Goal: Find specific page/section: Find specific page/section

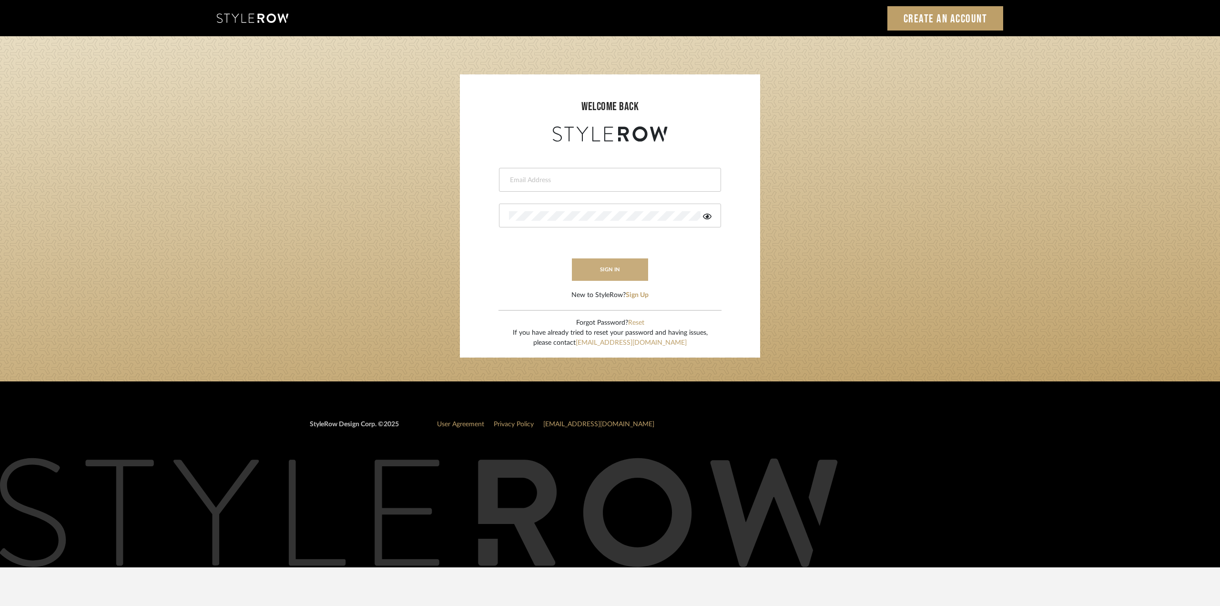
type input "riley@ceid.net"
click at [594, 264] on button "sign in" at bounding box center [610, 269] width 76 height 22
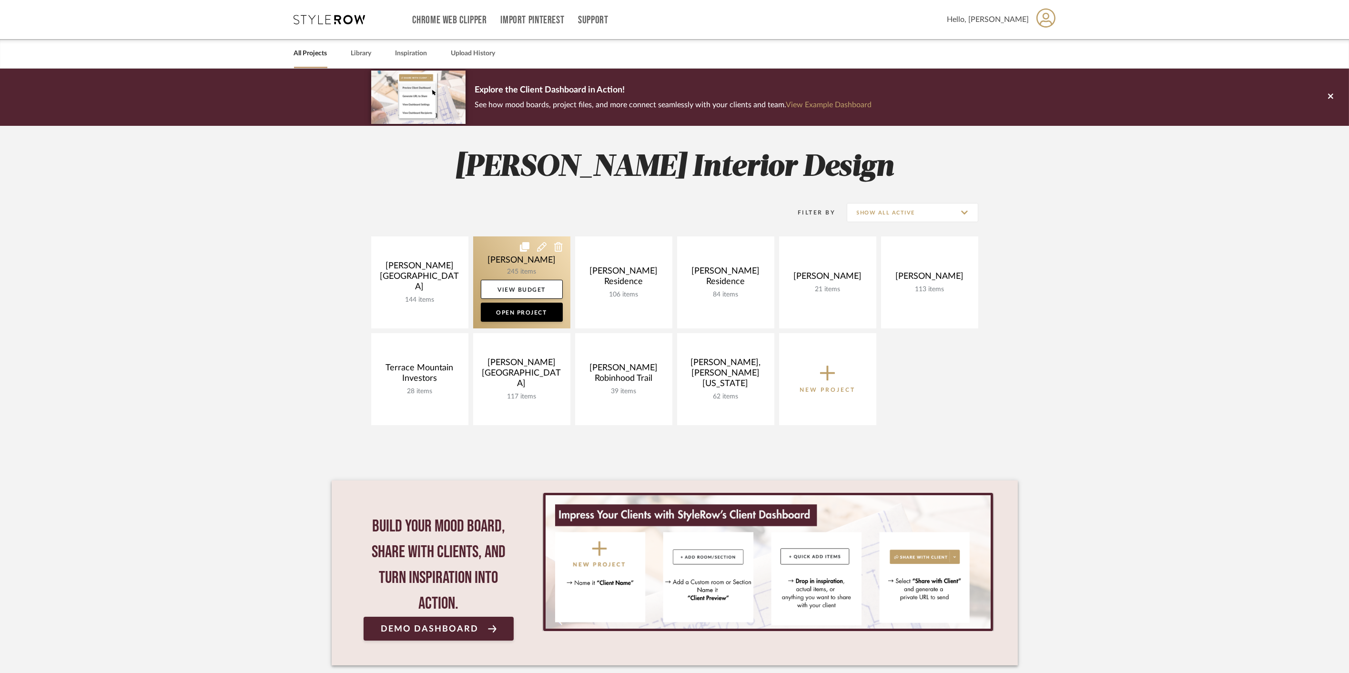
click at [512, 269] on link at bounding box center [521, 282] width 97 height 92
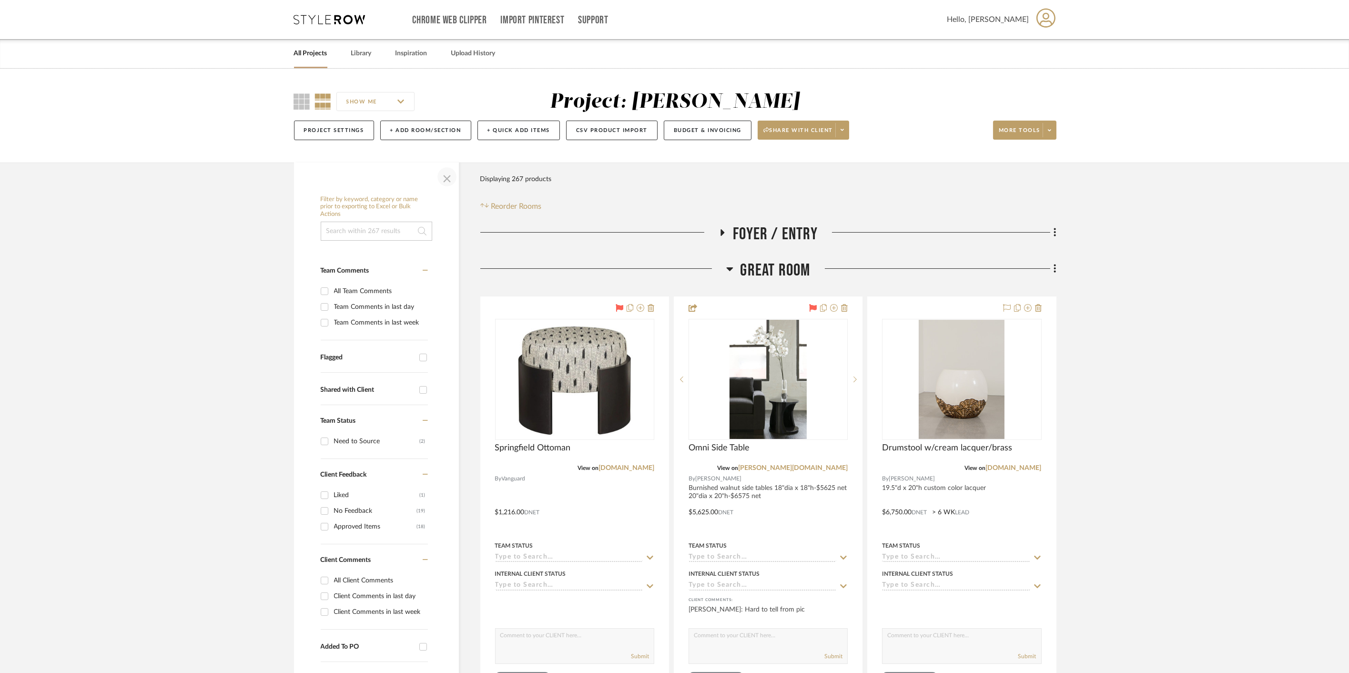
click at [444, 175] on span "button" at bounding box center [446, 176] width 23 height 23
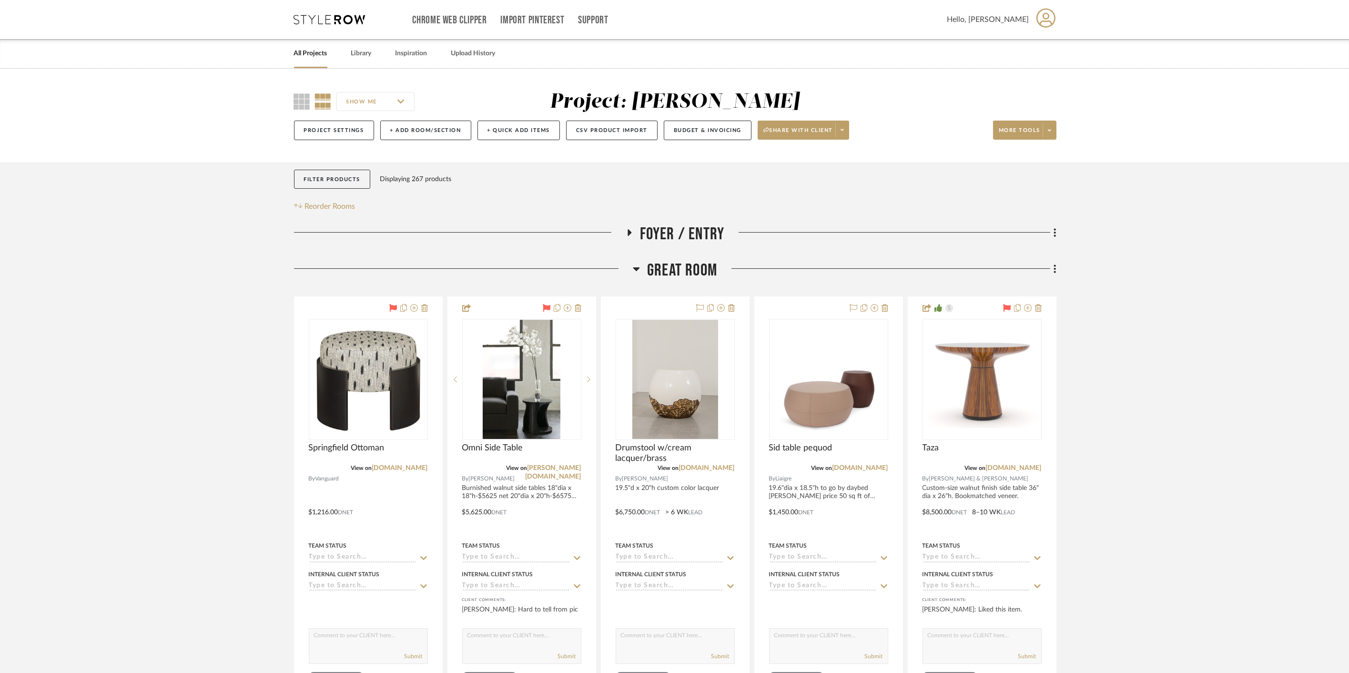
click at [714, 261] on span "Great Room" at bounding box center [682, 270] width 70 height 20
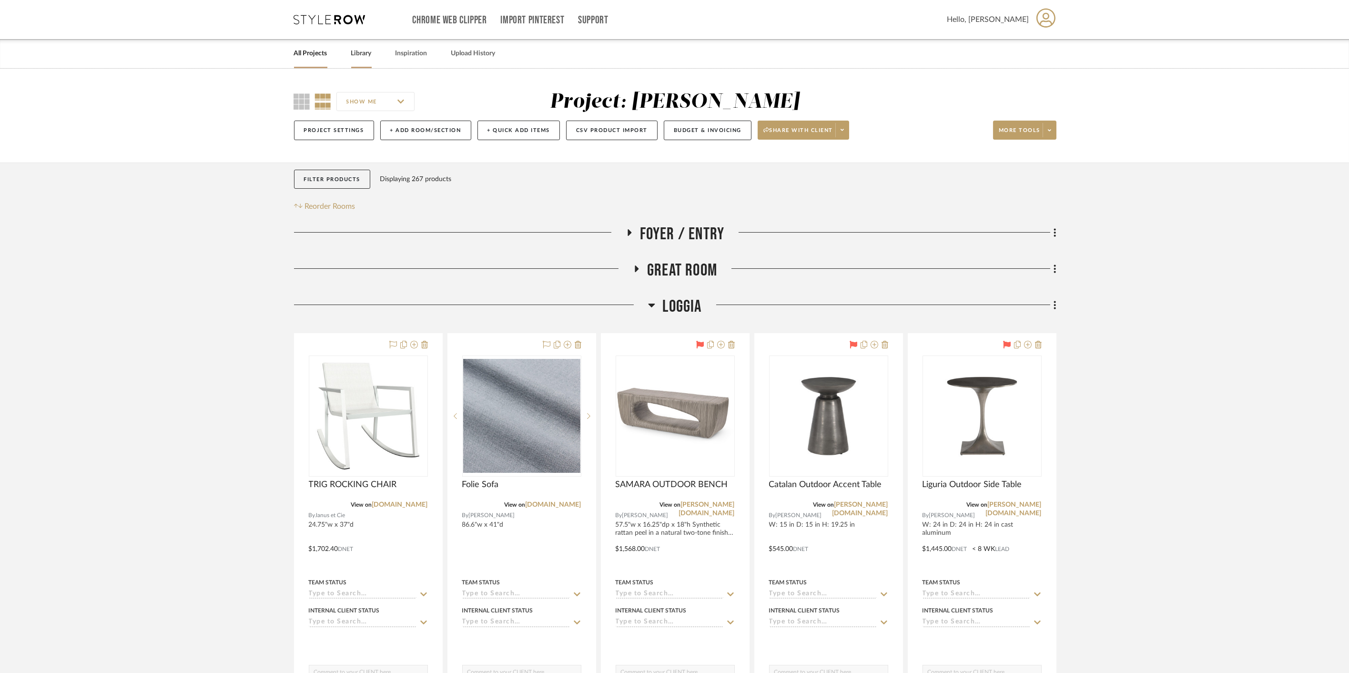
click at [368, 50] on link "Library" at bounding box center [361, 53] width 20 height 13
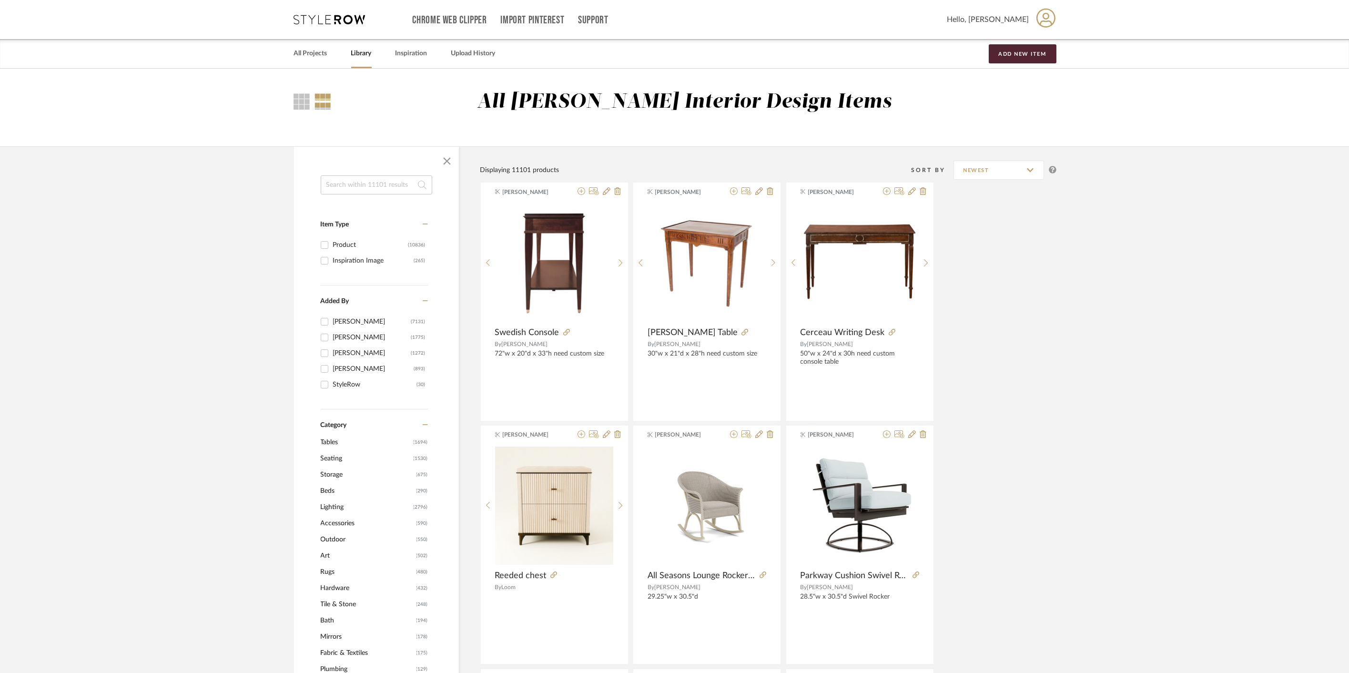
click at [341, 538] on span "Outdoor" at bounding box center [367, 539] width 93 height 16
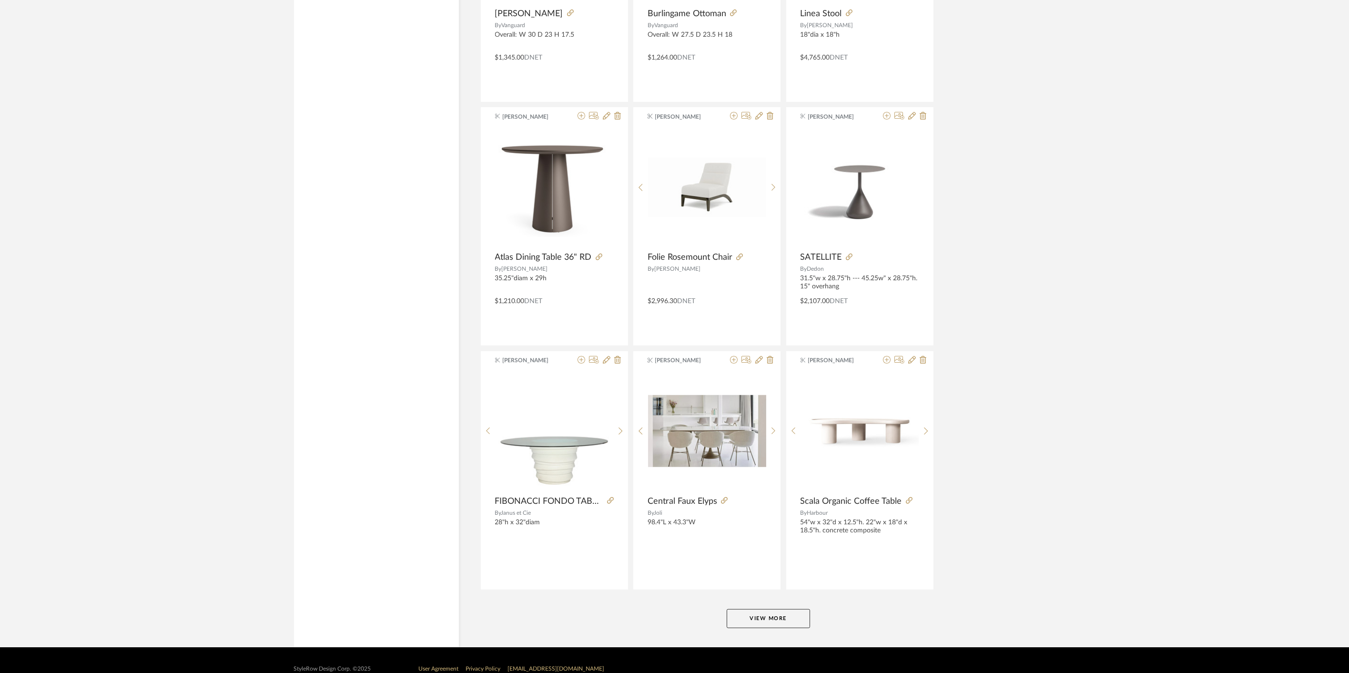
scroll to position [2568, 0]
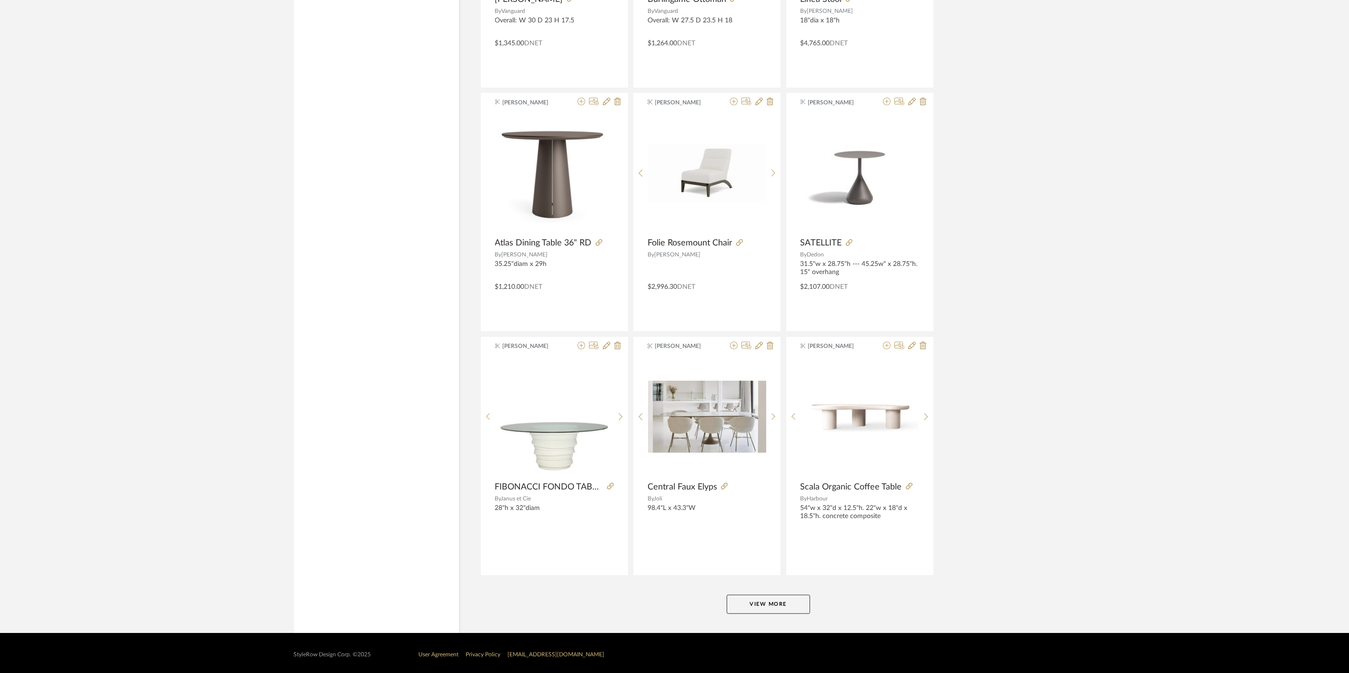
click at [765, 595] on button "View More" at bounding box center [768, 604] width 83 height 19
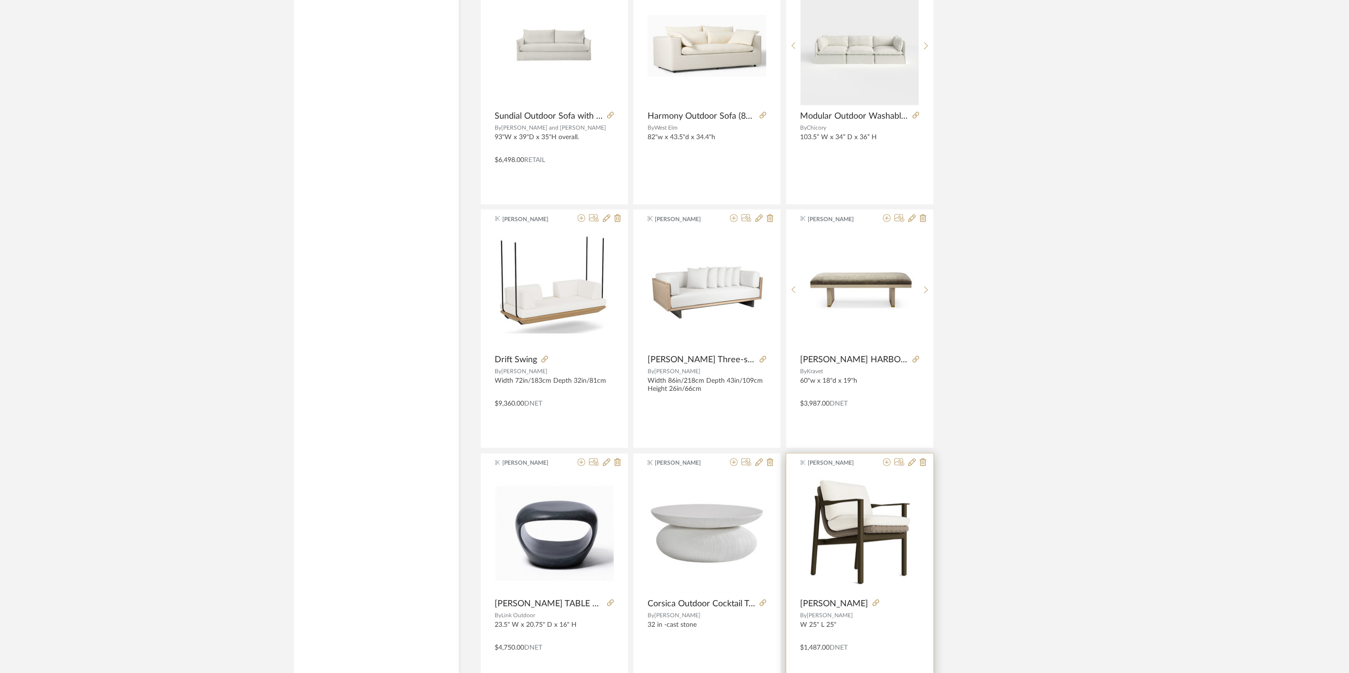
scroll to position [4897, 0]
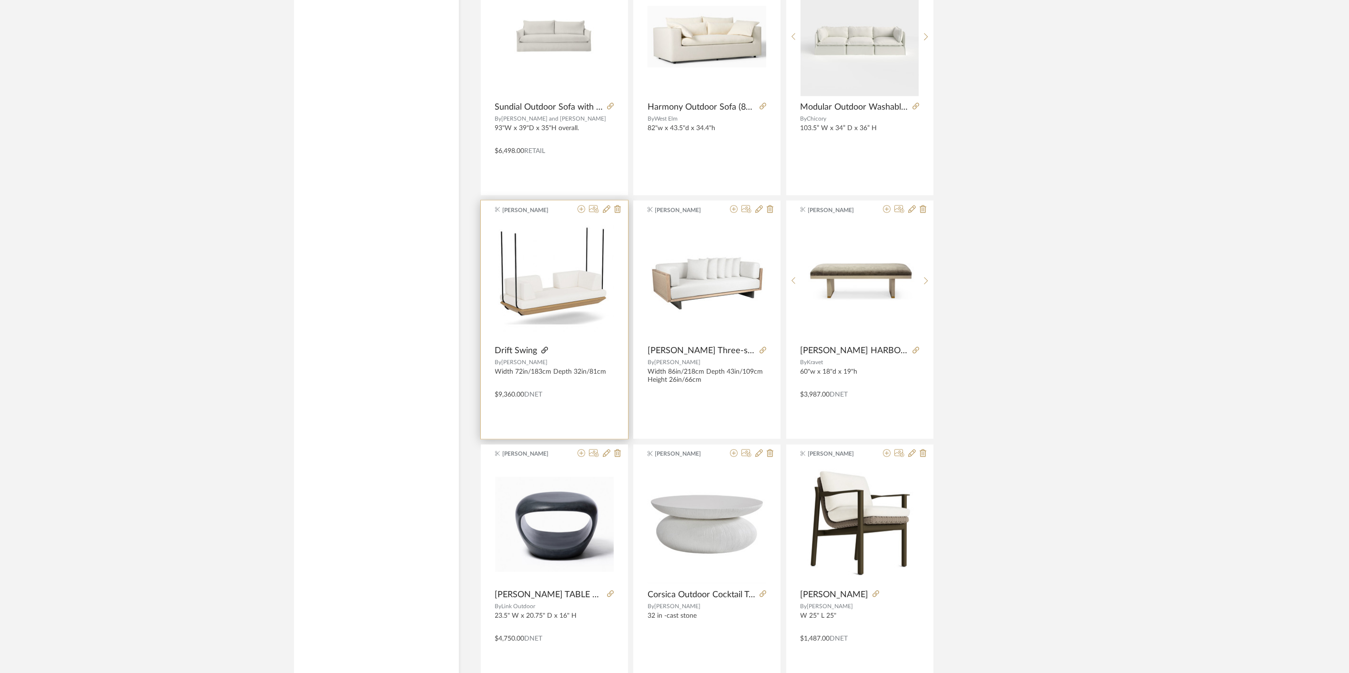
click at [545, 347] on icon at bounding box center [544, 350] width 7 height 7
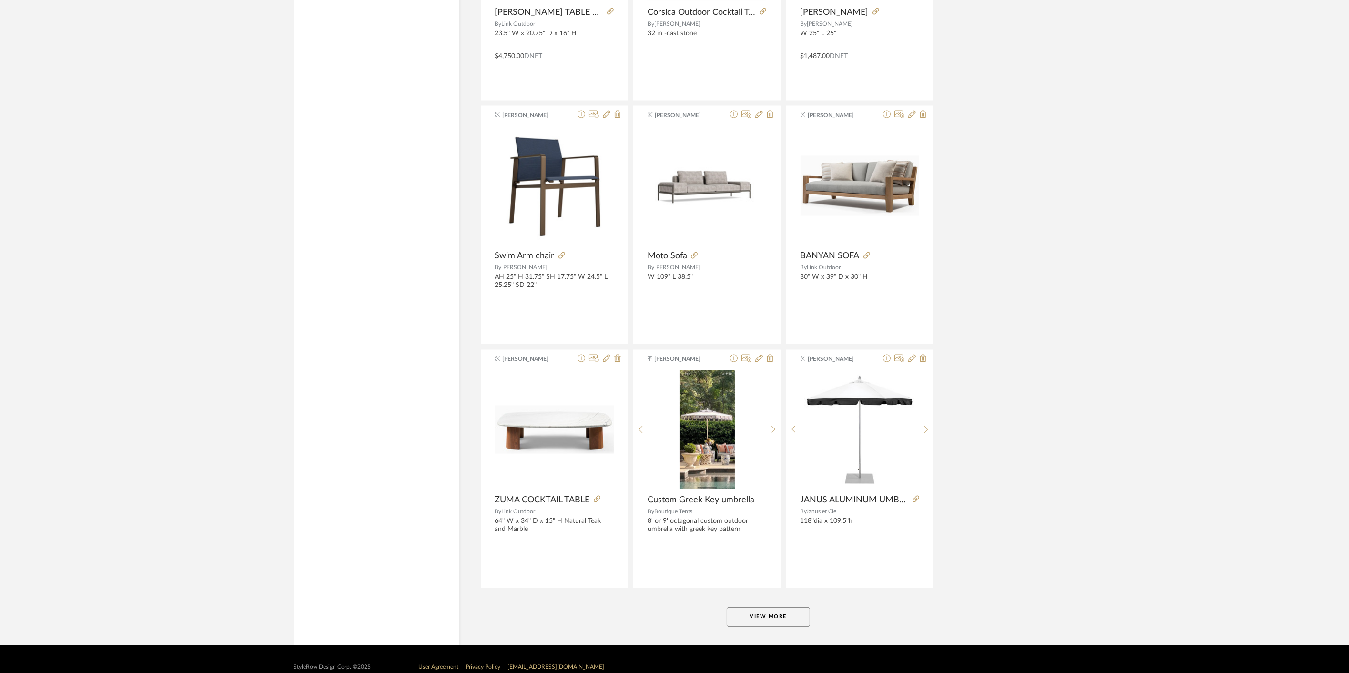
scroll to position [5490, 0]
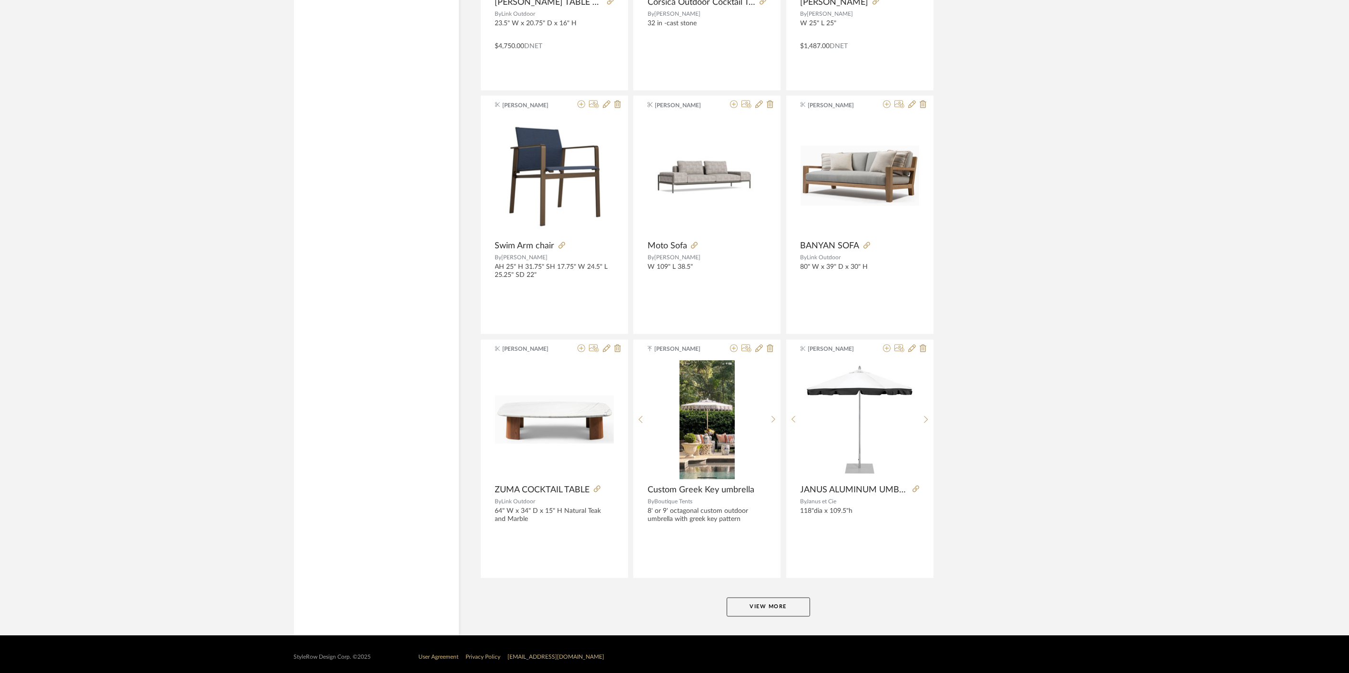
click at [782, 597] on button "View More" at bounding box center [768, 606] width 83 height 19
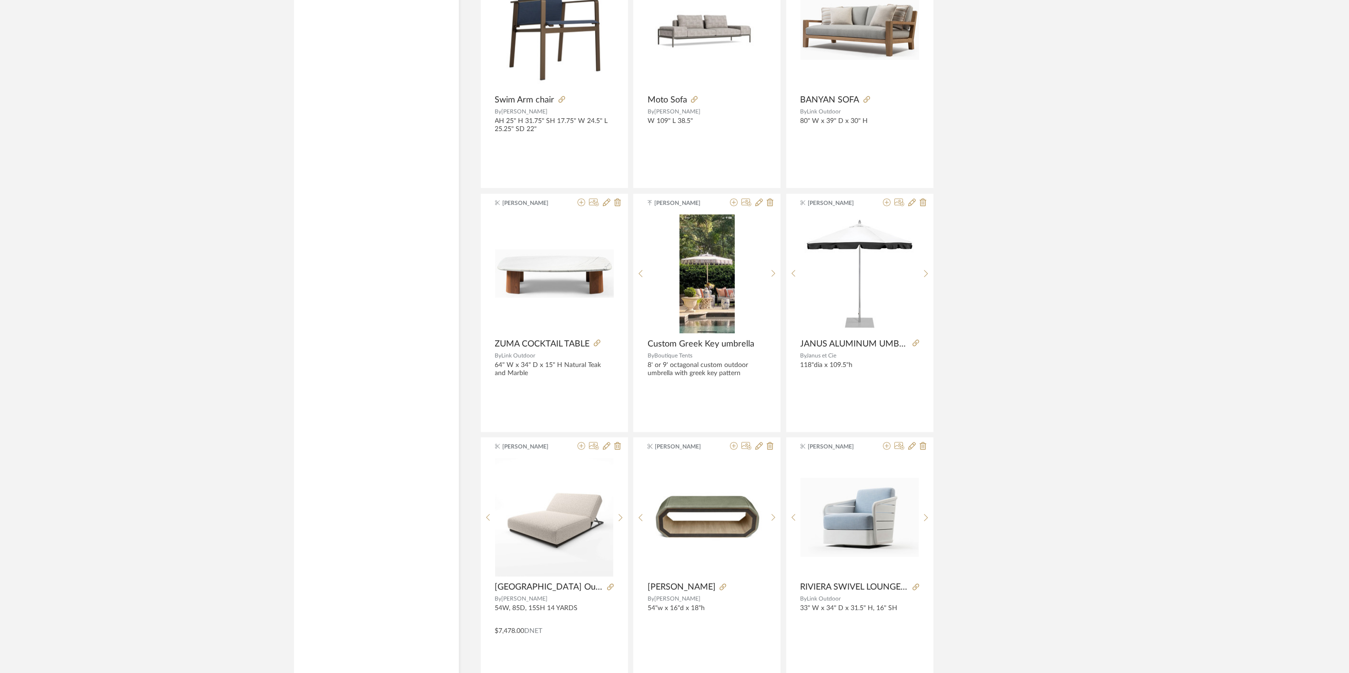
scroll to position [5649, 0]
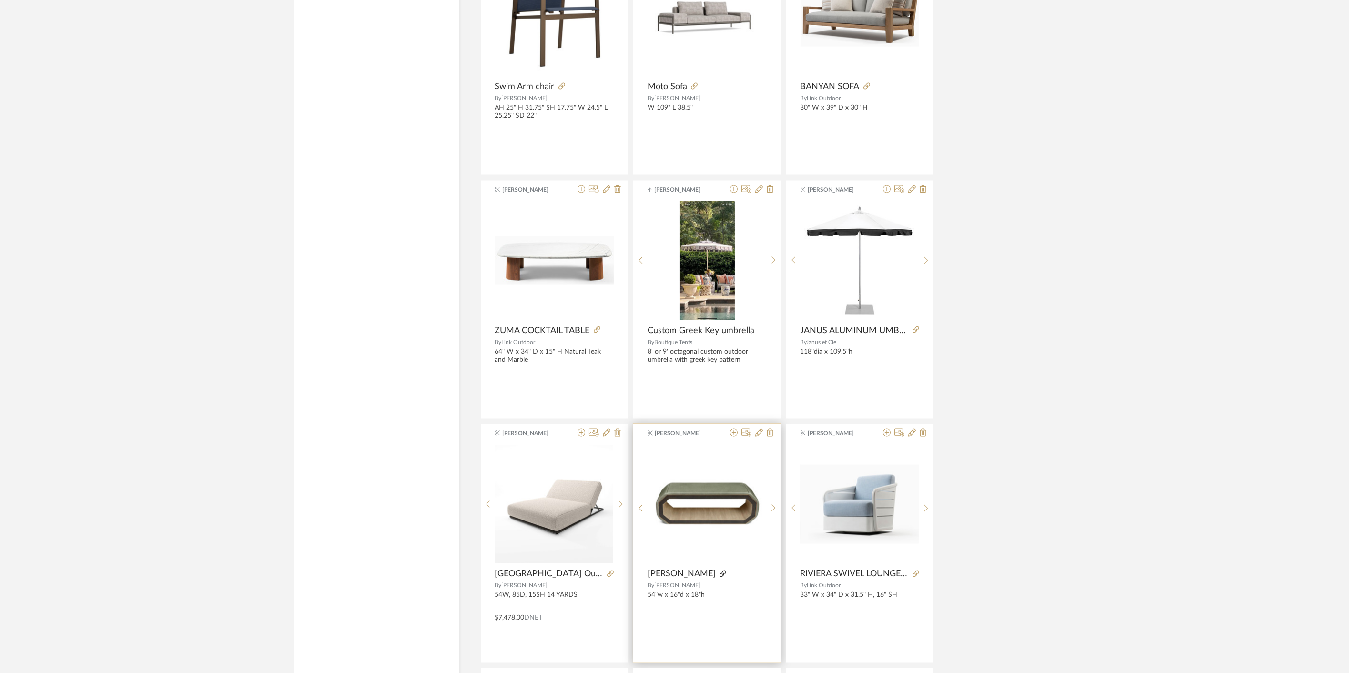
click at [719, 570] on icon at bounding box center [722, 573] width 7 height 7
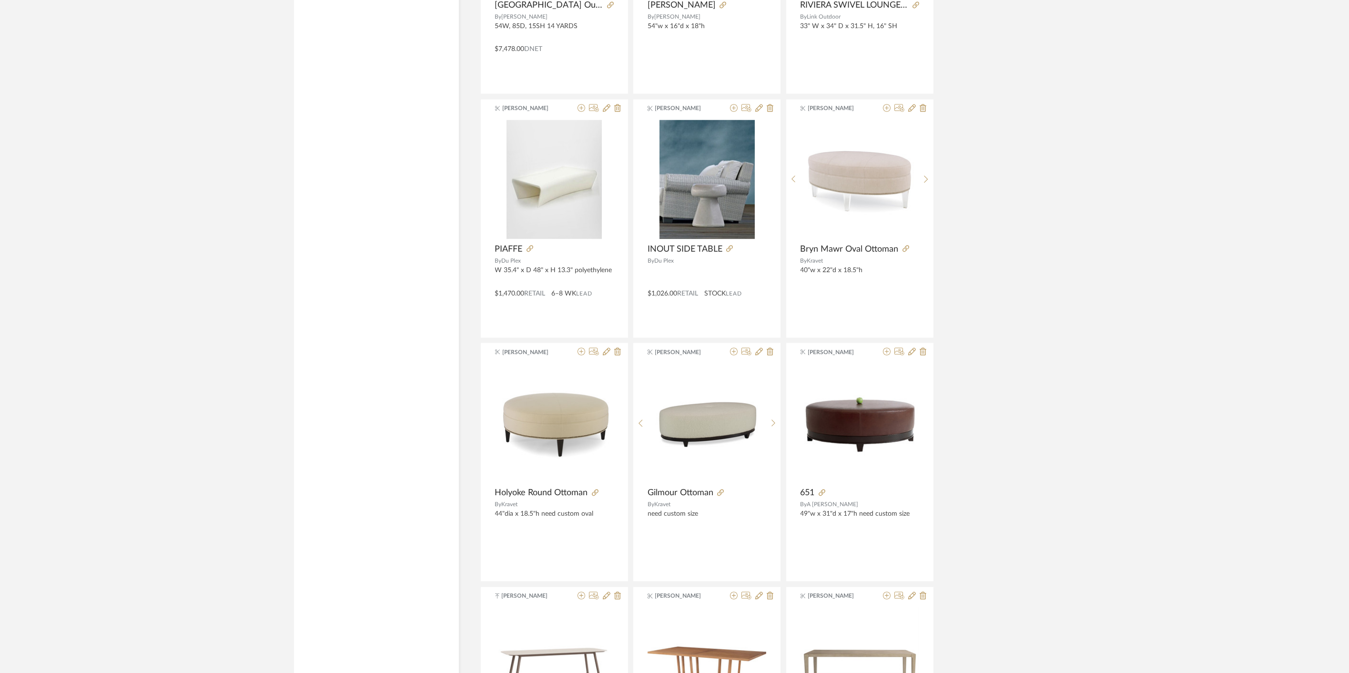
scroll to position [6389, 0]
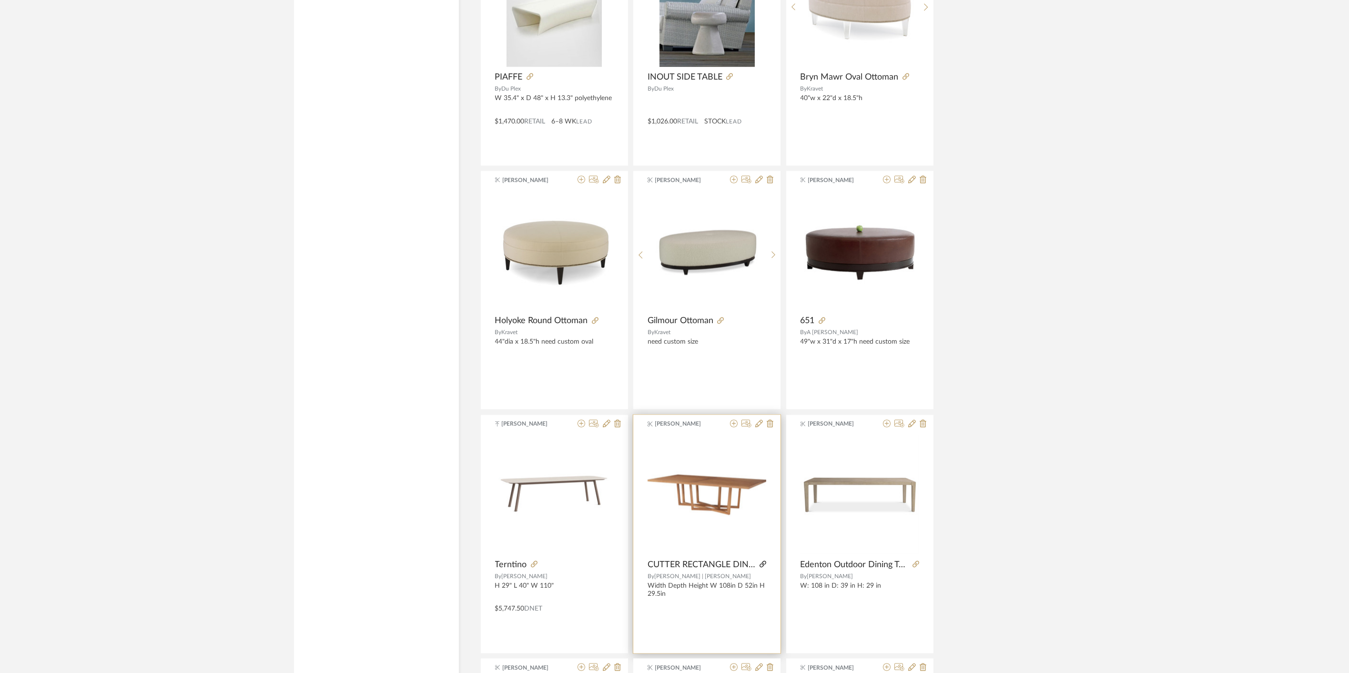
click at [762, 560] on icon at bounding box center [762, 563] width 7 height 7
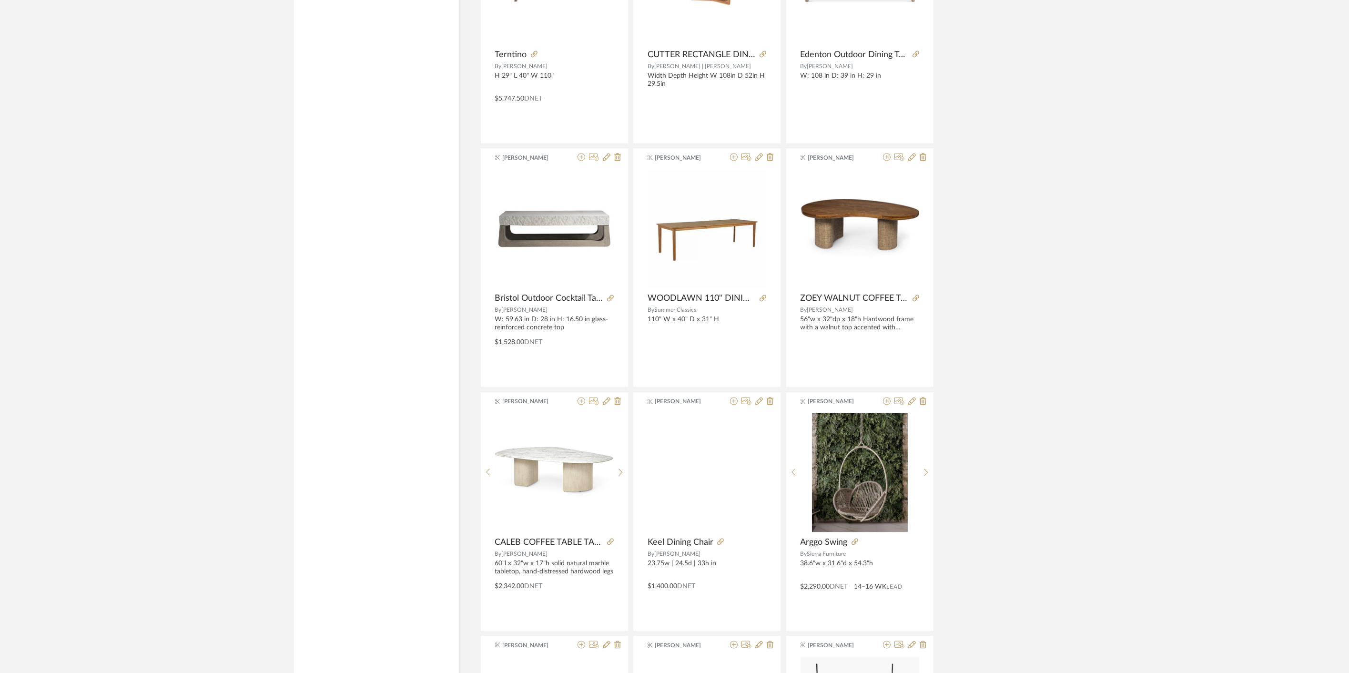
scroll to position [6919, 0]
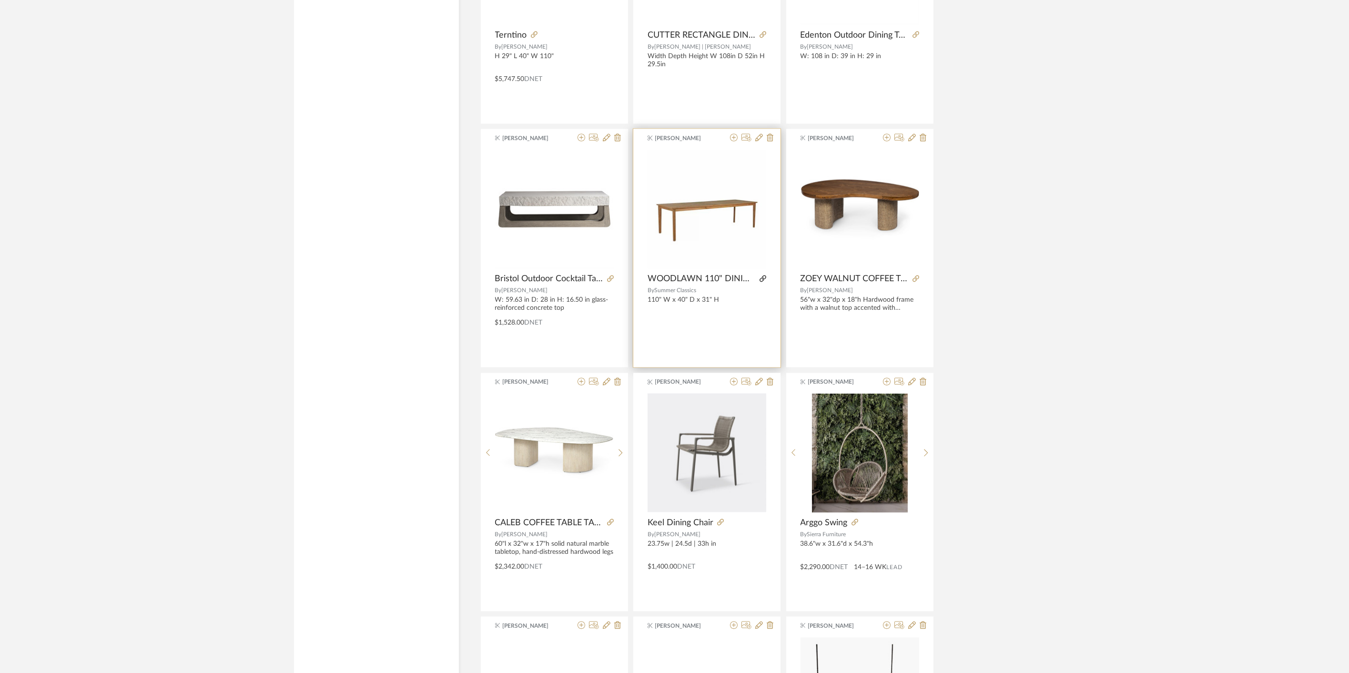
click at [761, 275] on icon at bounding box center [762, 278] width 7 height 7
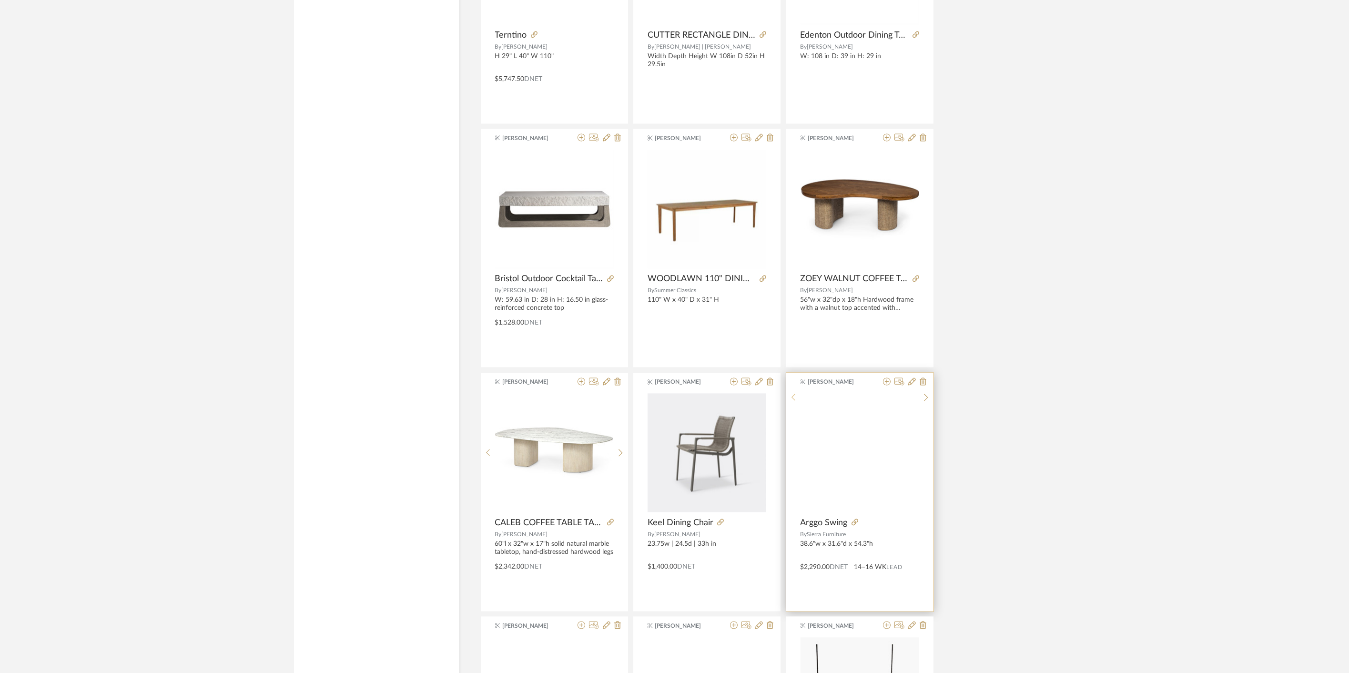
scroll to position [7131, 0]
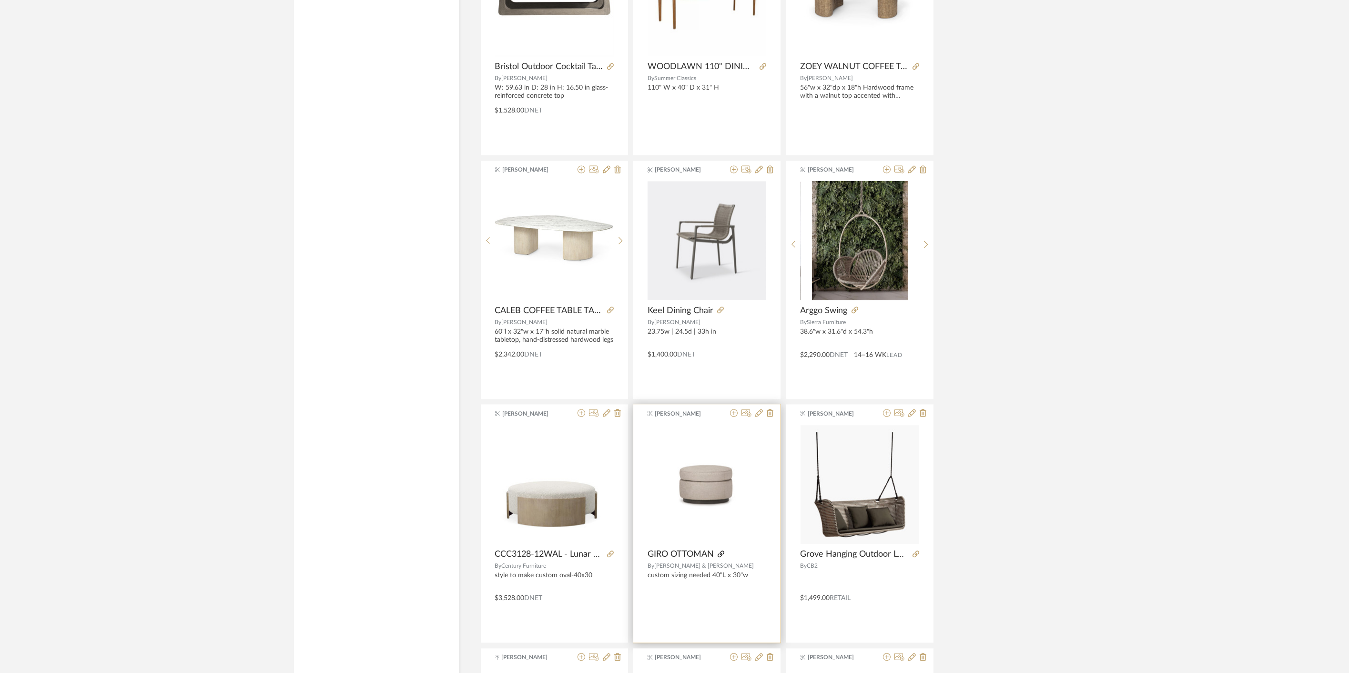
click at [723, 550] on icon at bounding box center [720, 553] width 7 height 7
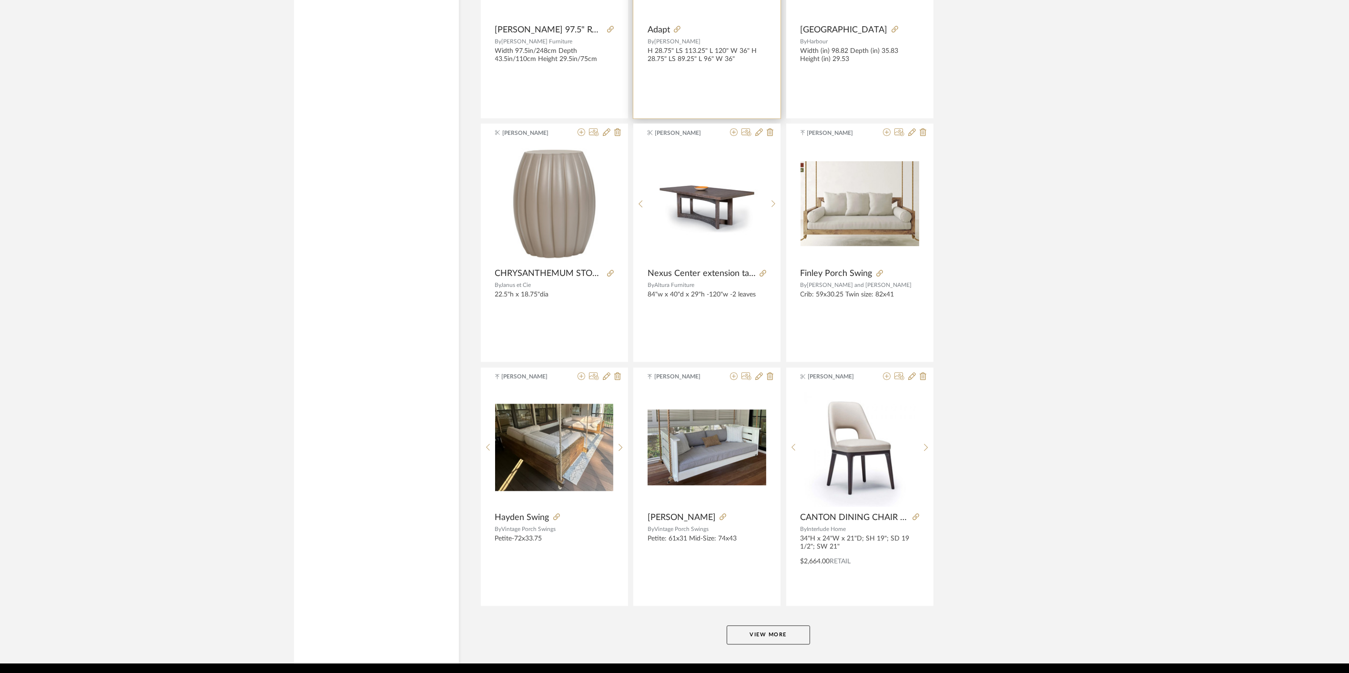
scroll to position [8401, 0]
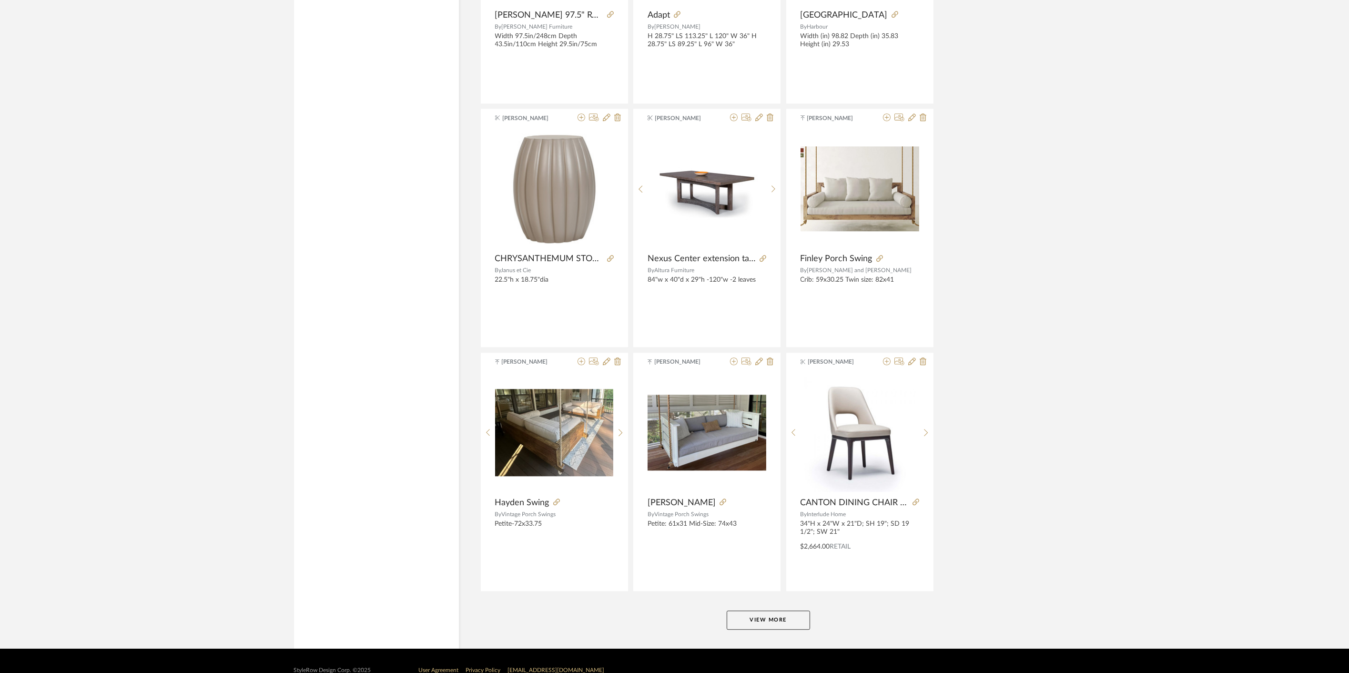
click at [759, 610] on button "View More" at bounding box center [768, 619] width 83 height 19
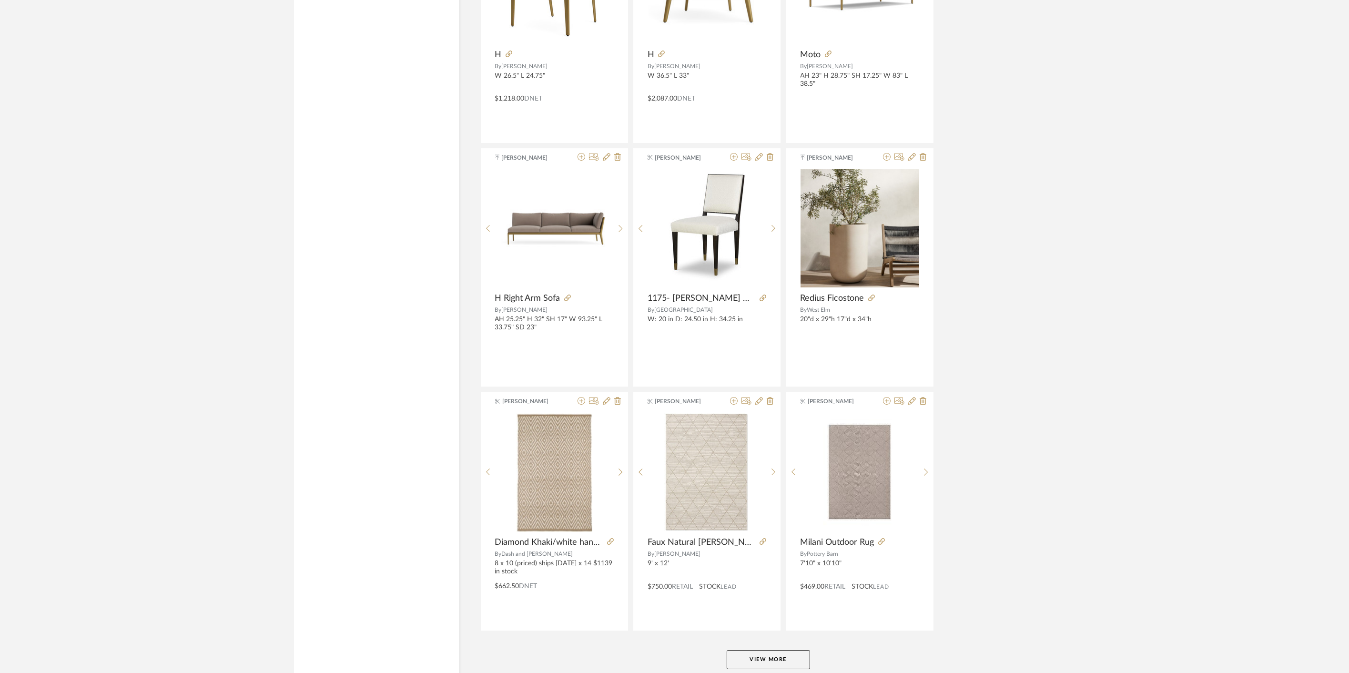
scroll to position [11312, 0]
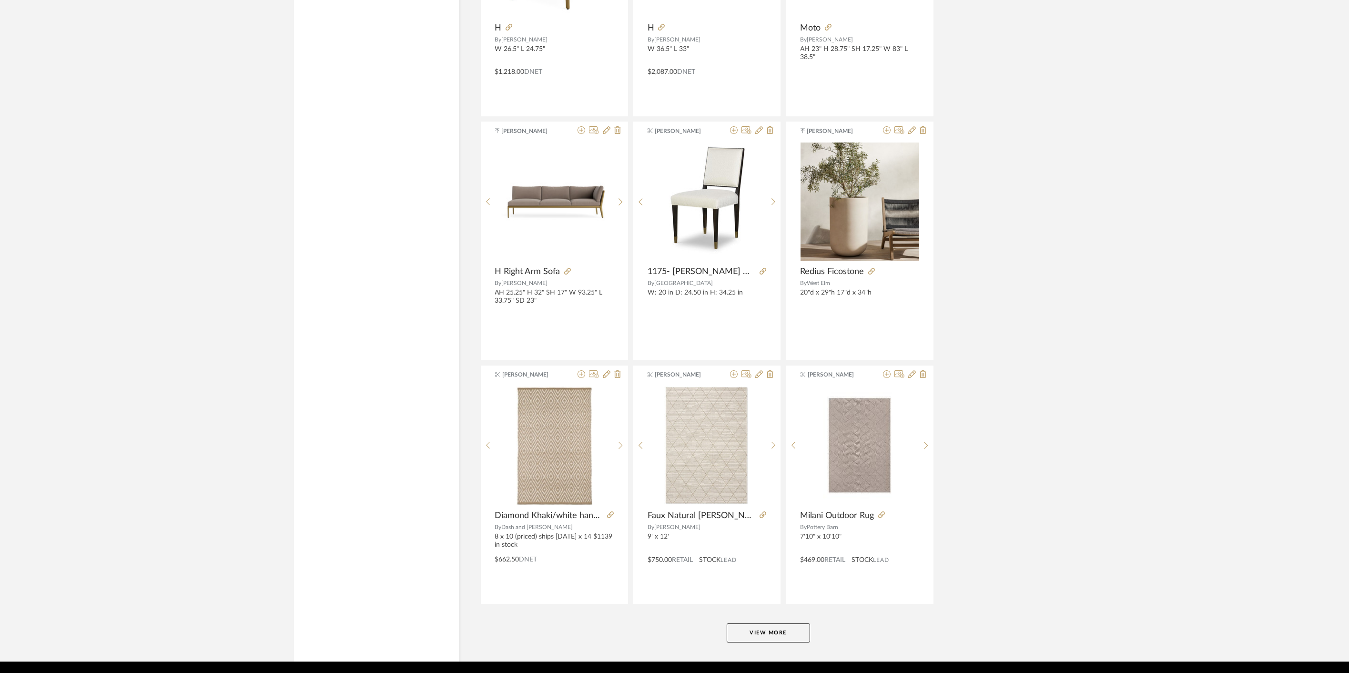
click at [752, 623] on button "View More" at bounding box center [768, 632] width 83 height 19
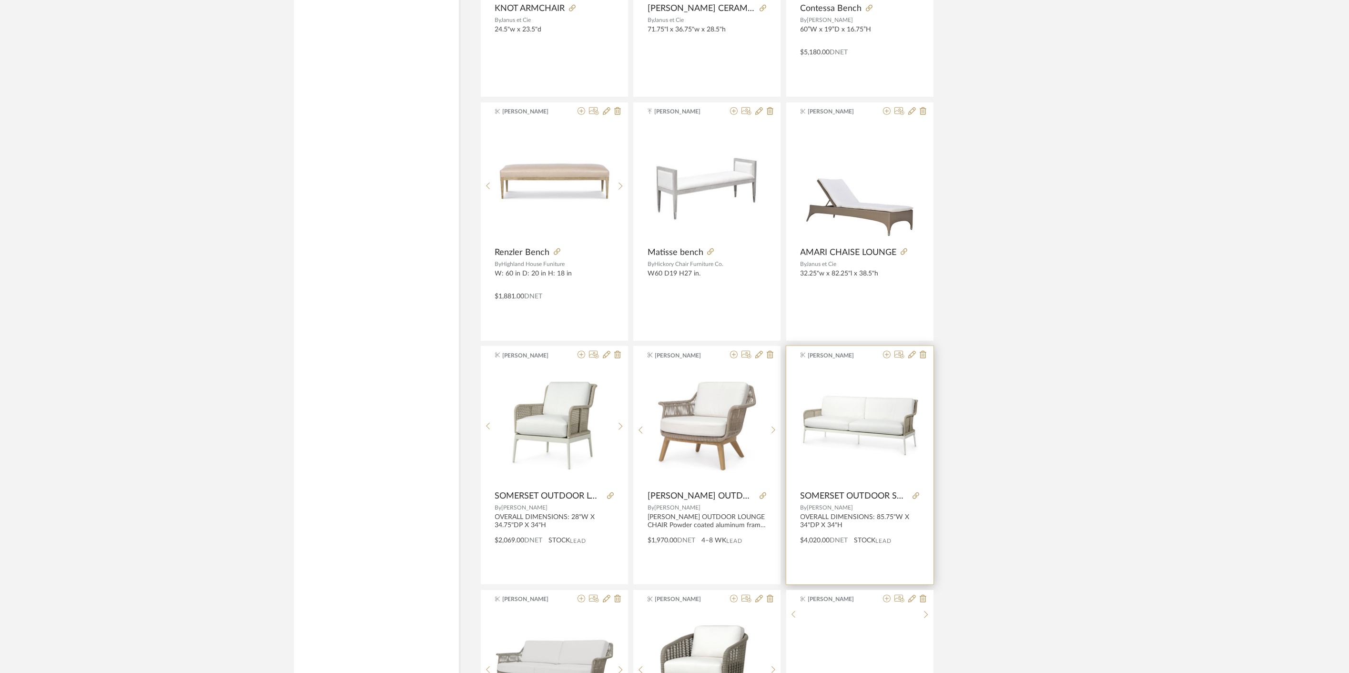
scroll to position [14252, 0]
